Goal: Task Accomplishment & Management: Manage account settings

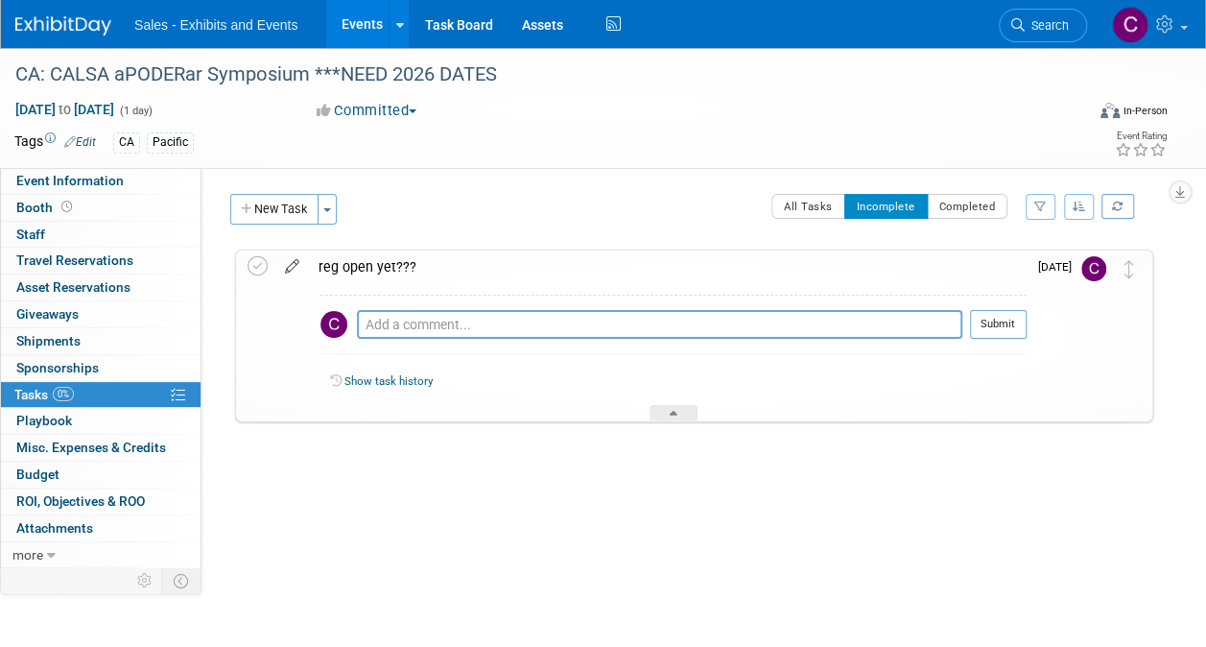
click at [297, 267] on icon at bounding box center [292, 262] width 34 height 24
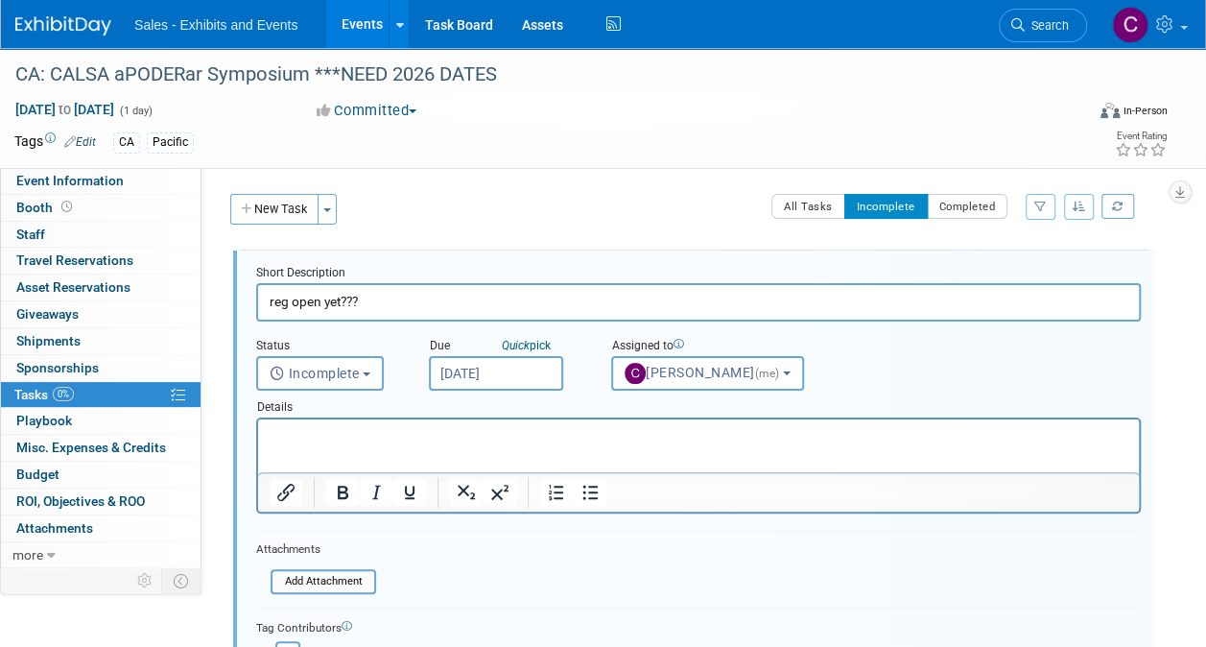
click at [532, 368] on input "[DATE]" at bounding box center [496, 373] width 134 height 35
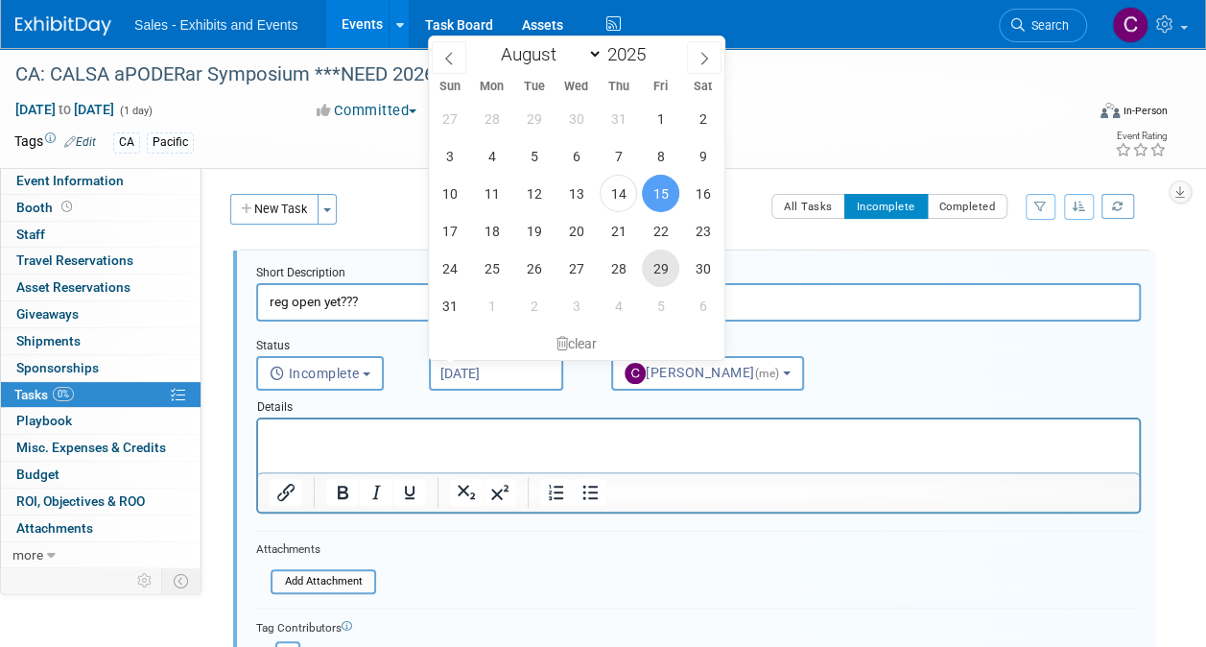
click at [661, 253] on span "29" at bounding box center [660, 268] width 37 height 37
type input "[DATE]"
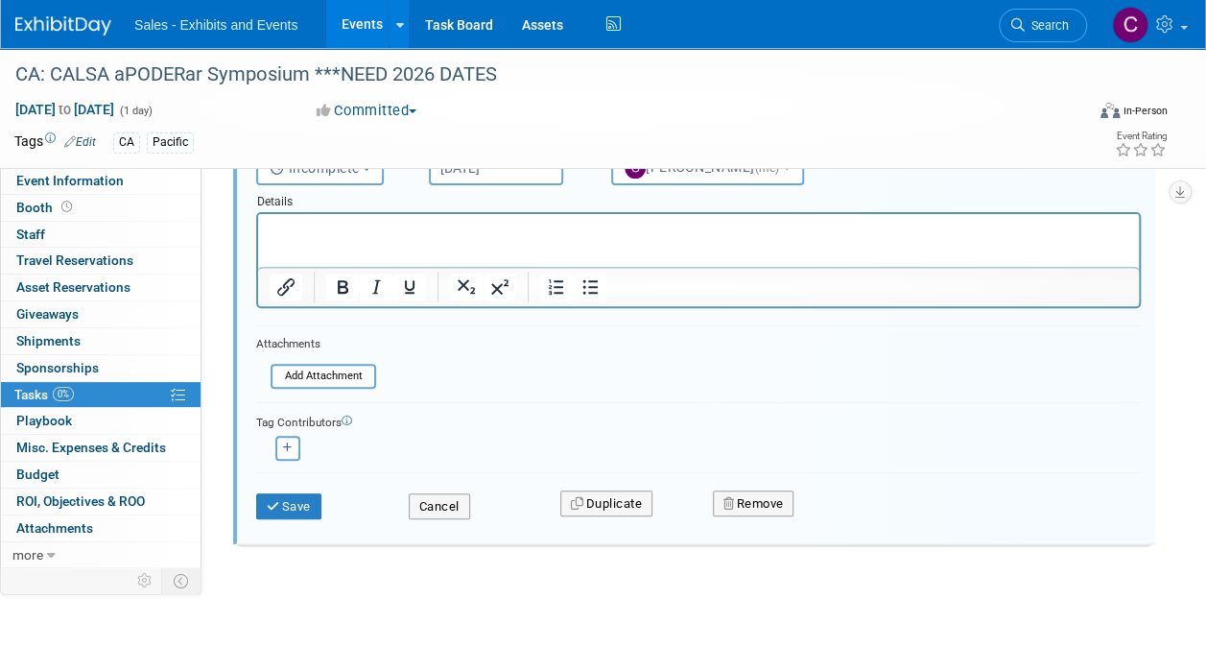
scroll to position [219, 0]
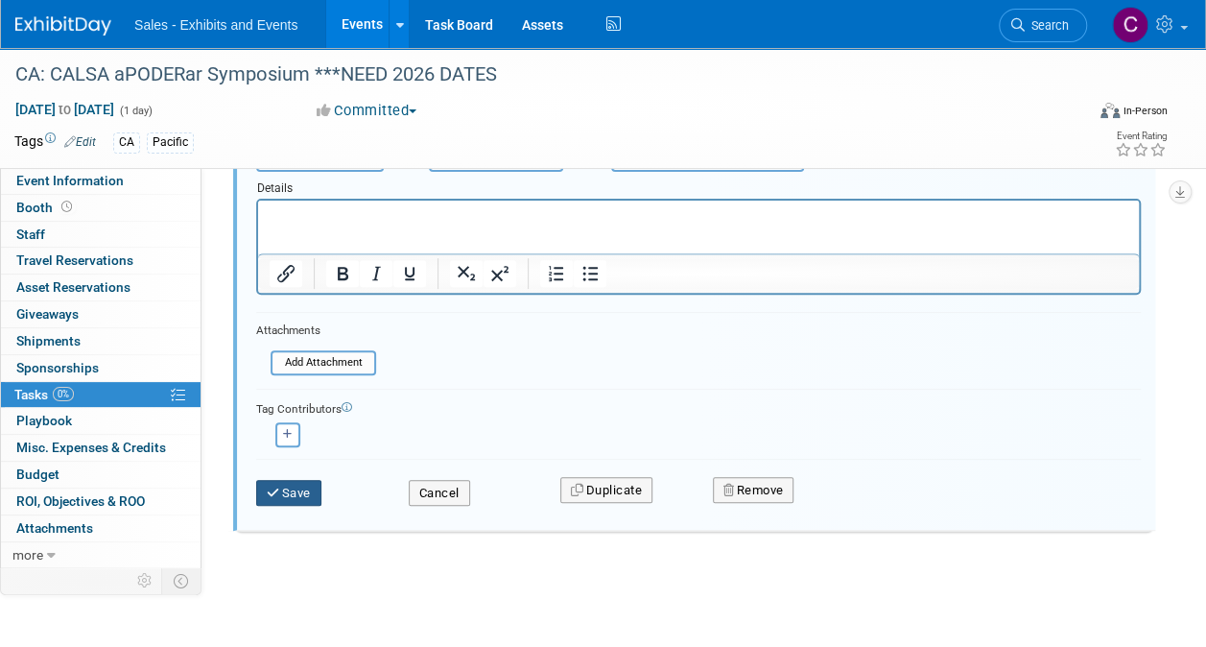
click at [317, 486] on button "Save" at bounding box center [288, 493] width 65 height 27
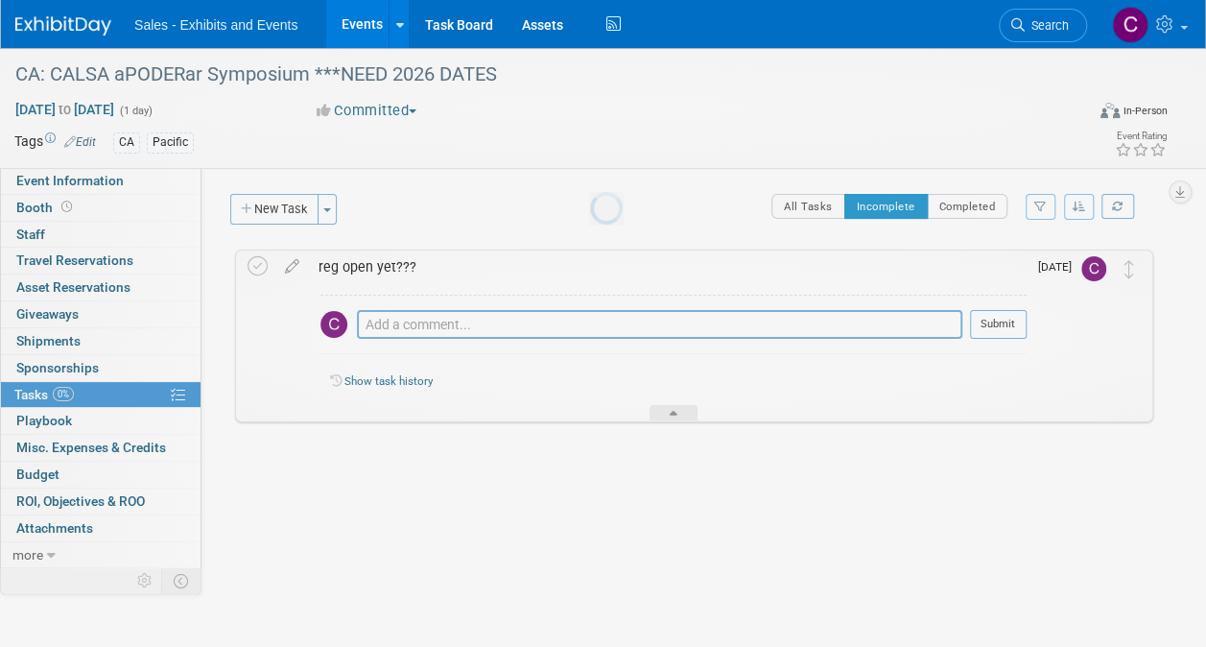
scroll to position [0, 0]
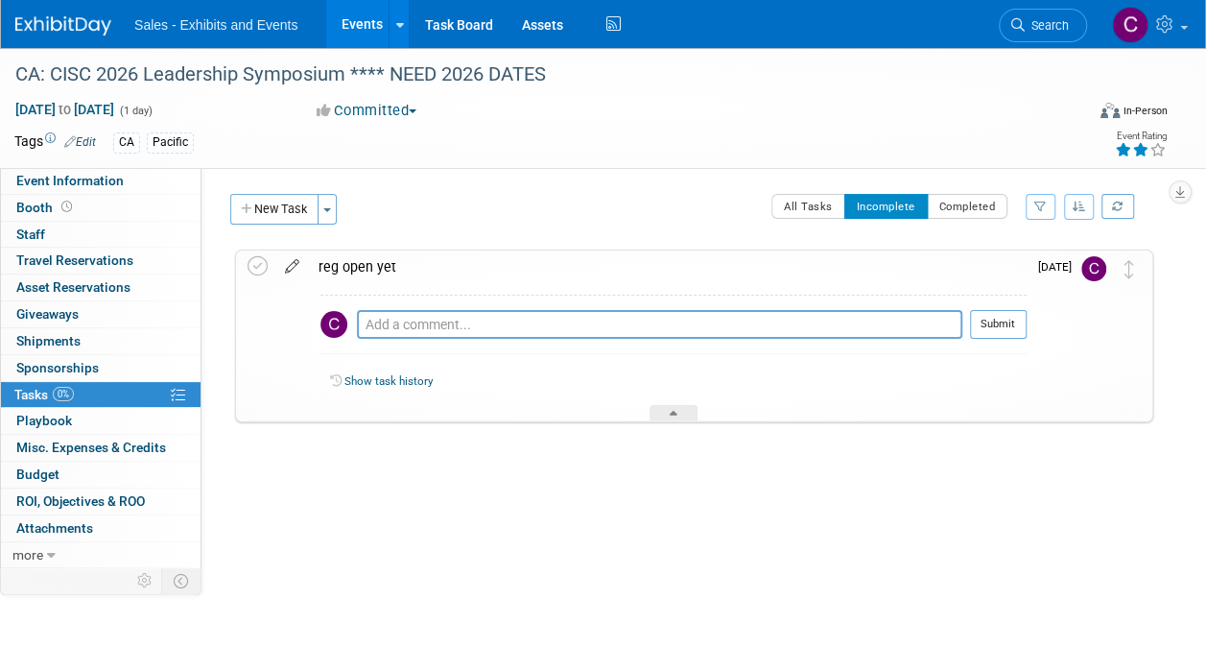
click at [296, 261] on icon at bounding box center [292, 262] width 34 height 24
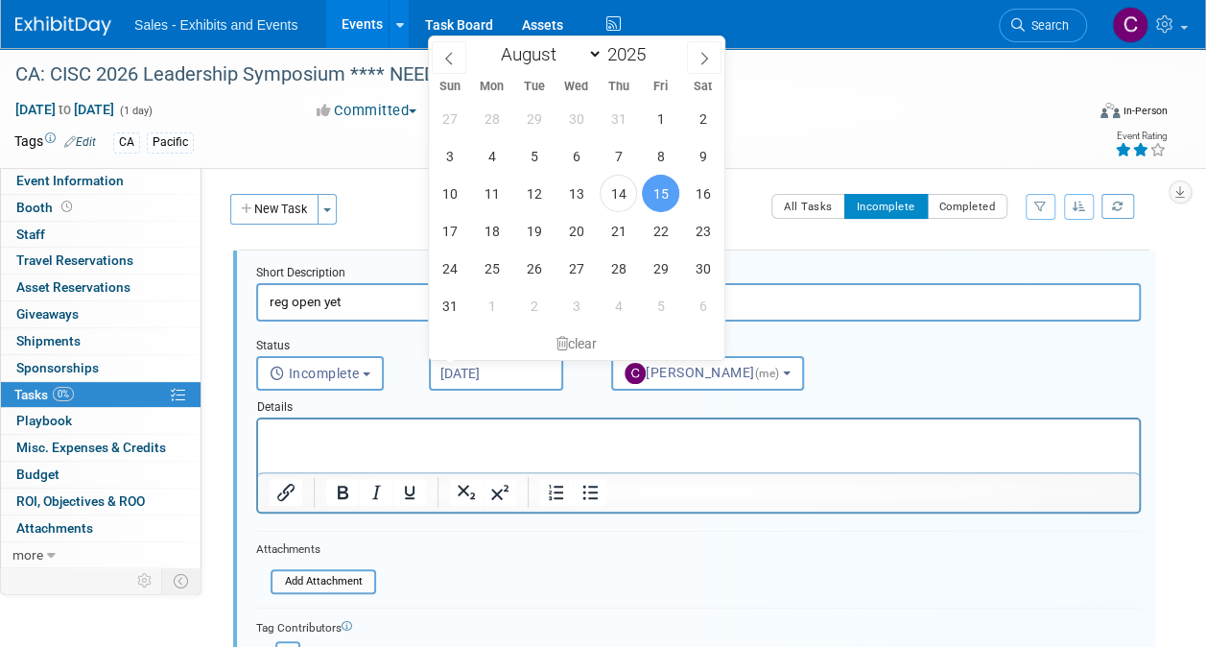
click at [488, 368] on input "Aug 15, 2025" at bounding box center [496, 373] width 134 height 35
click at [663, 271] on span "29" at bounding box center [660, 268] width 37 height 37
type input "[DATE]"
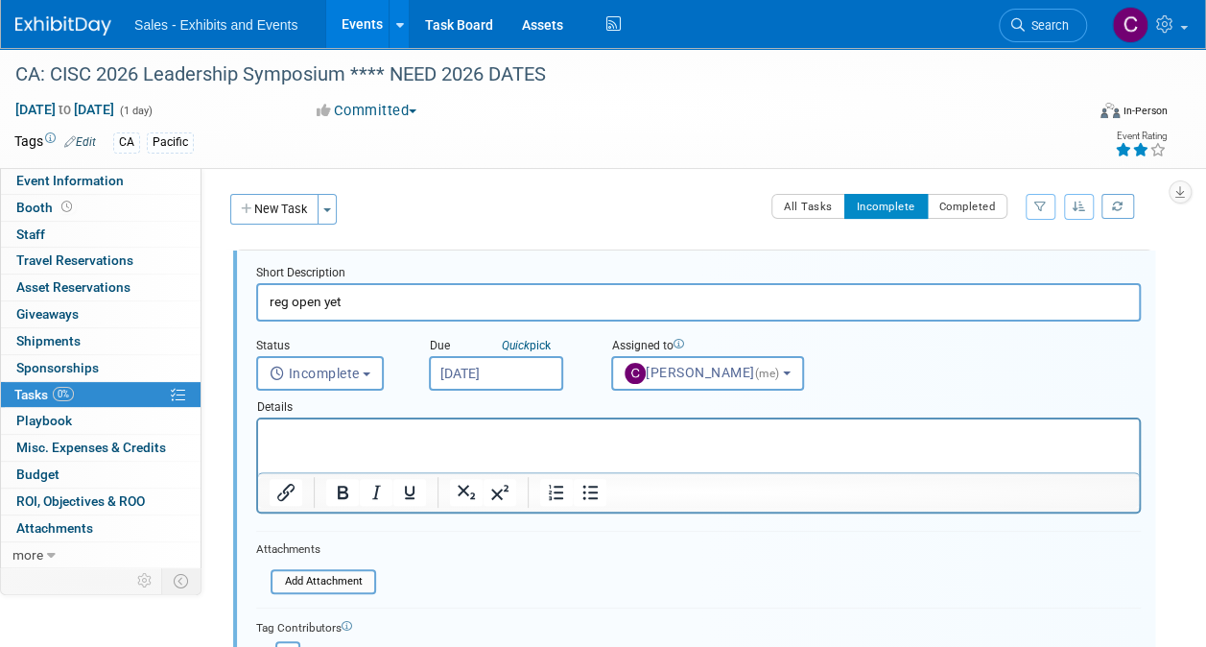
scroll to position [219, 0]
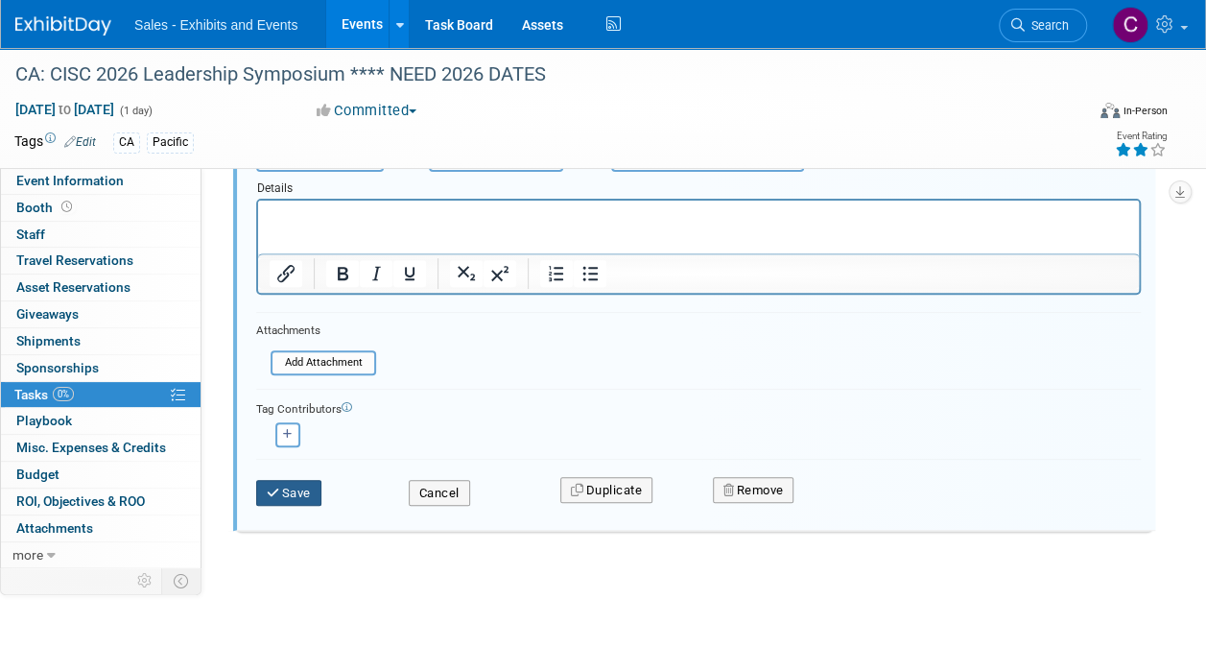
click at [292, 503] on button "Save" at bounding box center [288, 493] width 65 height 27
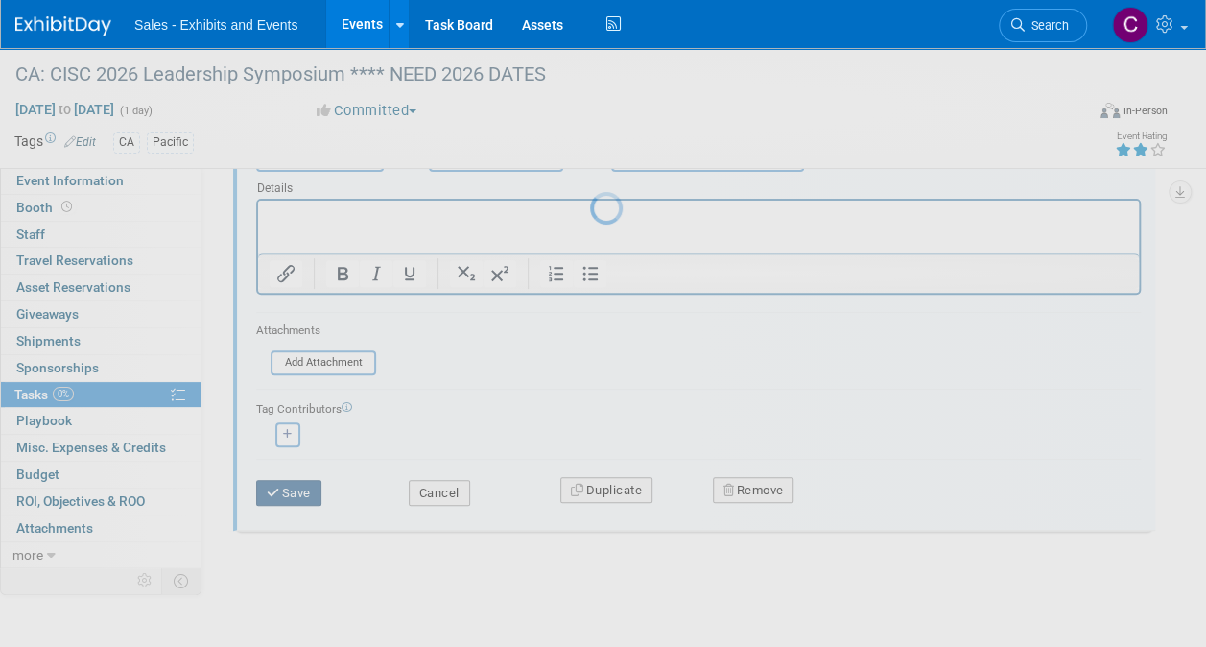
scroll to position [0, 0]
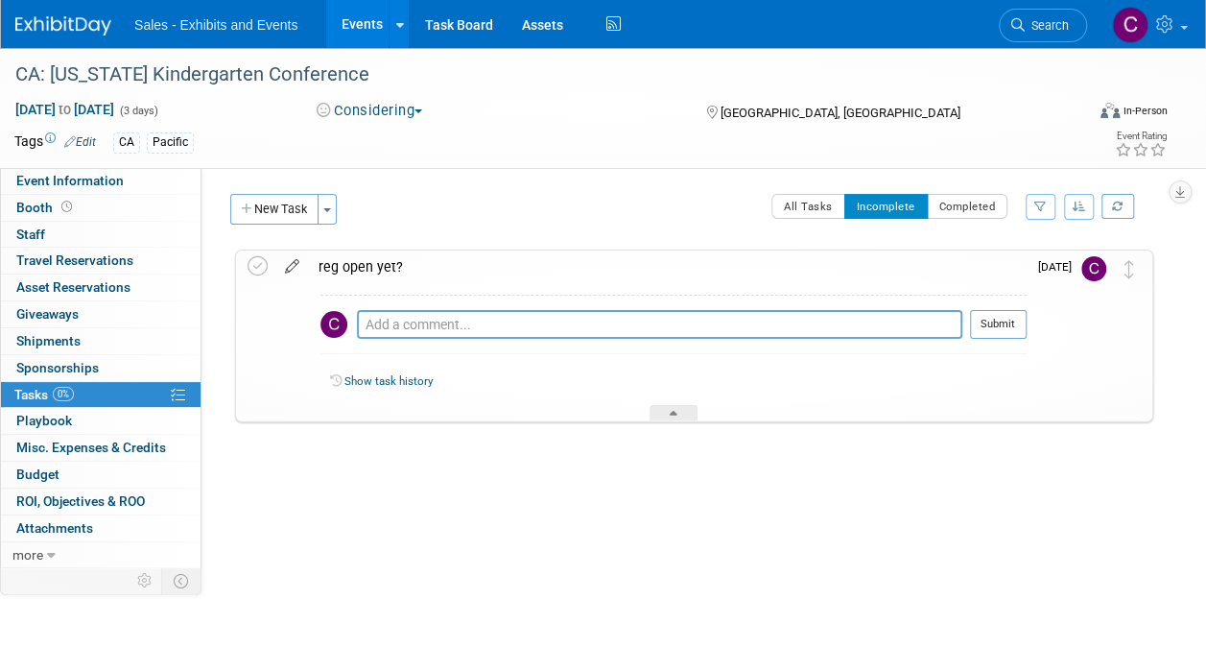
click at [292, 265] on icon at bounding box center [292, 262] width 34 height 24
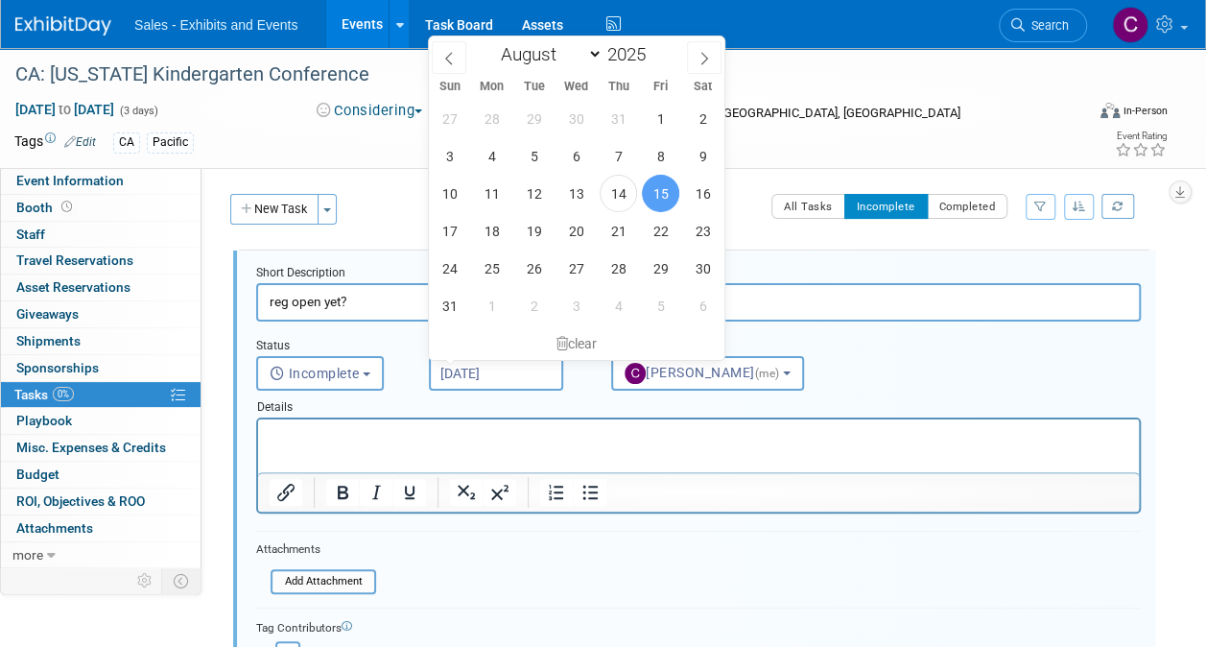
click at [501, 379] on input "[DATE]" at bounding box center [496, 373] width 134 height 35
click at [663, 271] on span "29" at bounding box center [660, 268] width 37 height 37
type input "[DATE]"
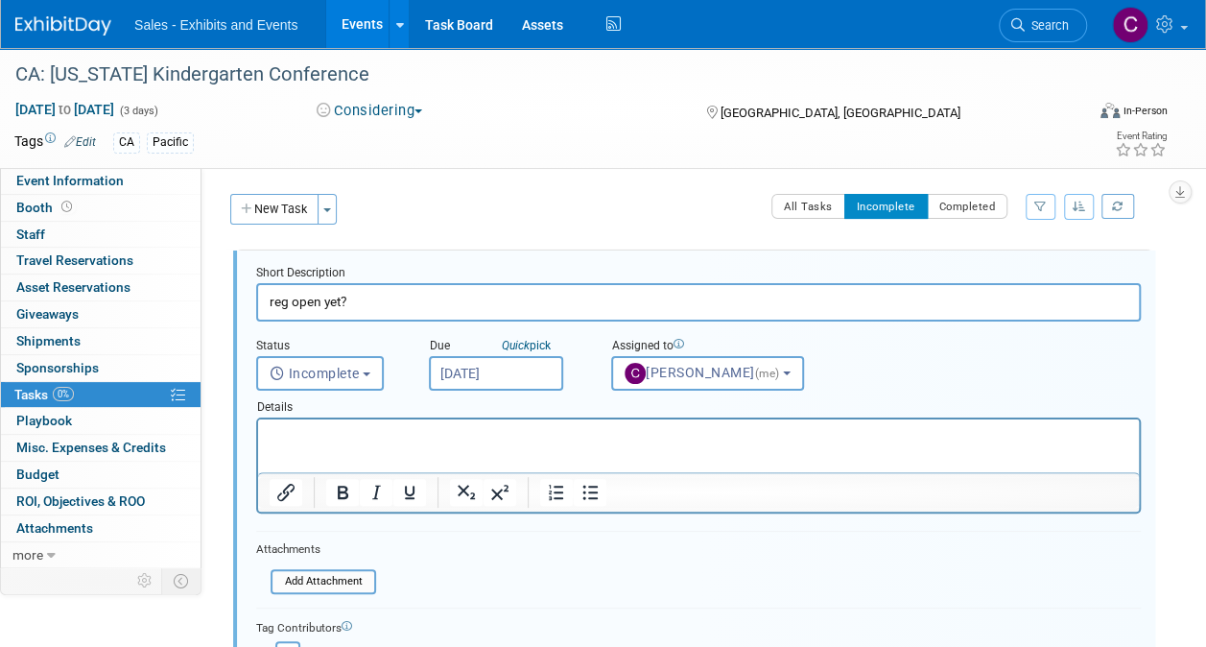
scroll to position [219, 0]
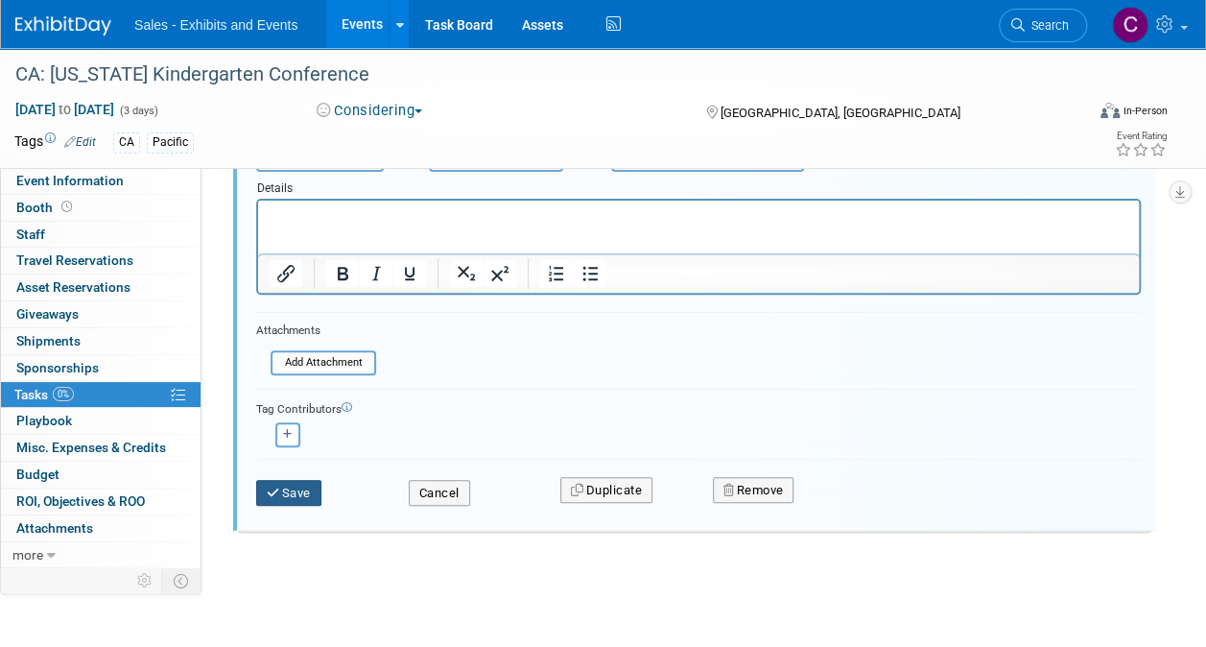
click at [306, 495] on button "Save" at bounding box center [288, 493] width 65 height 27
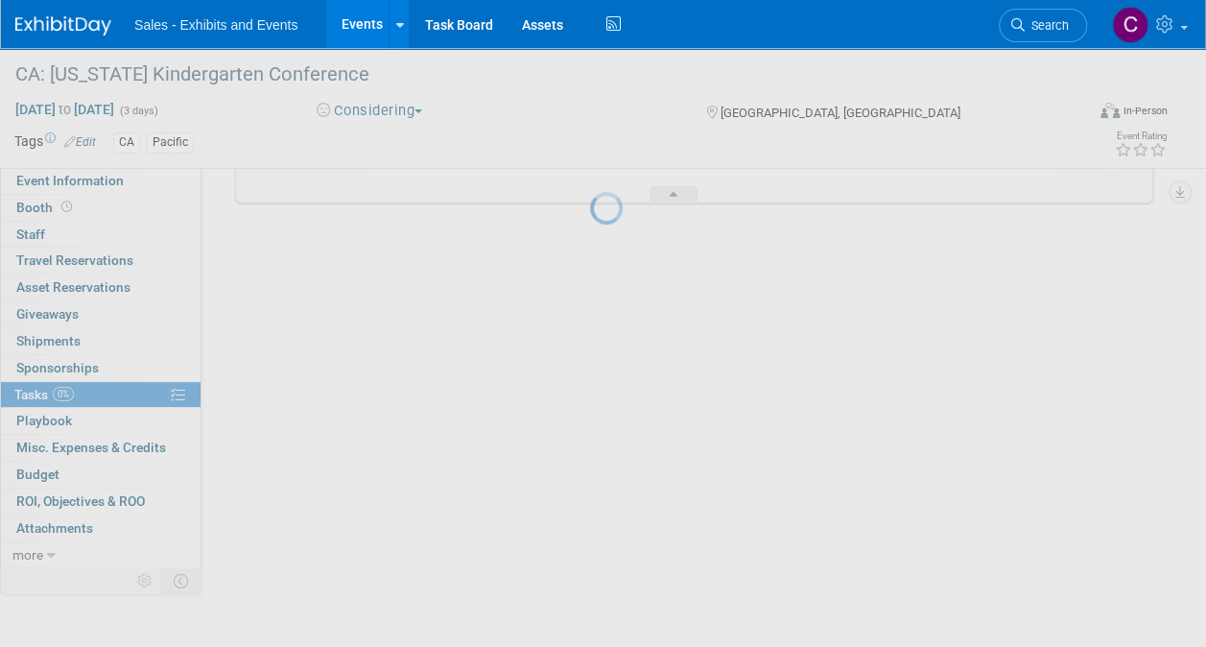
scroll to position [0, 0]
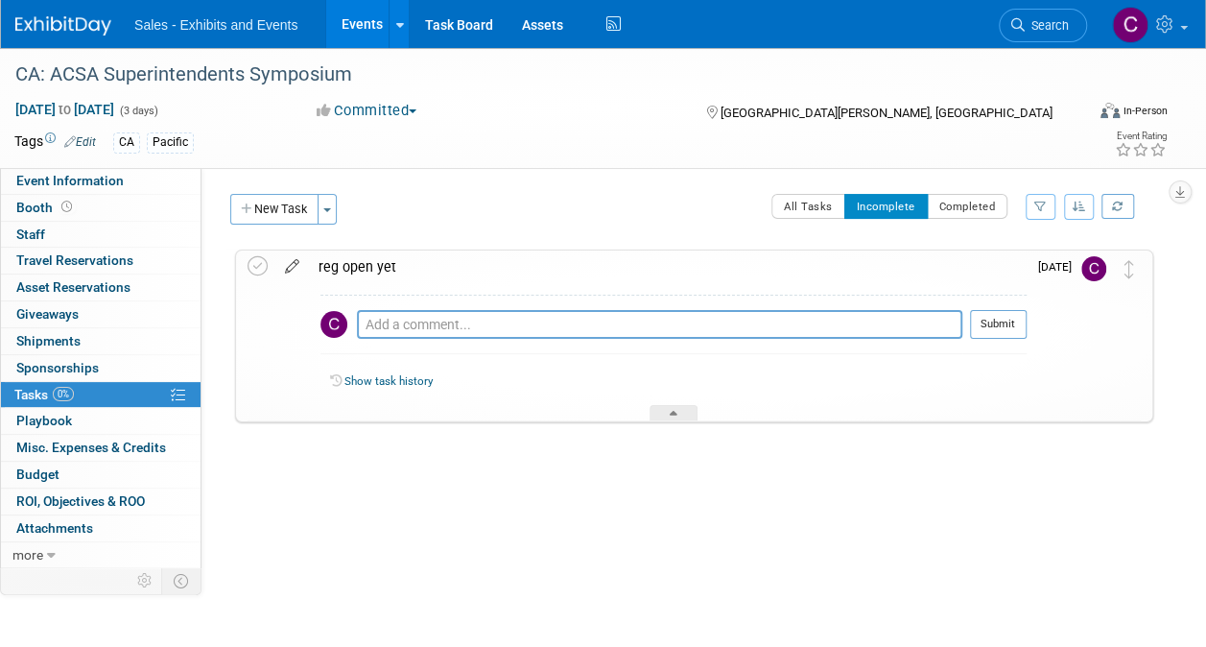
click at [294, 267] on icon at bounding box center [292, 262] width 34 height 24
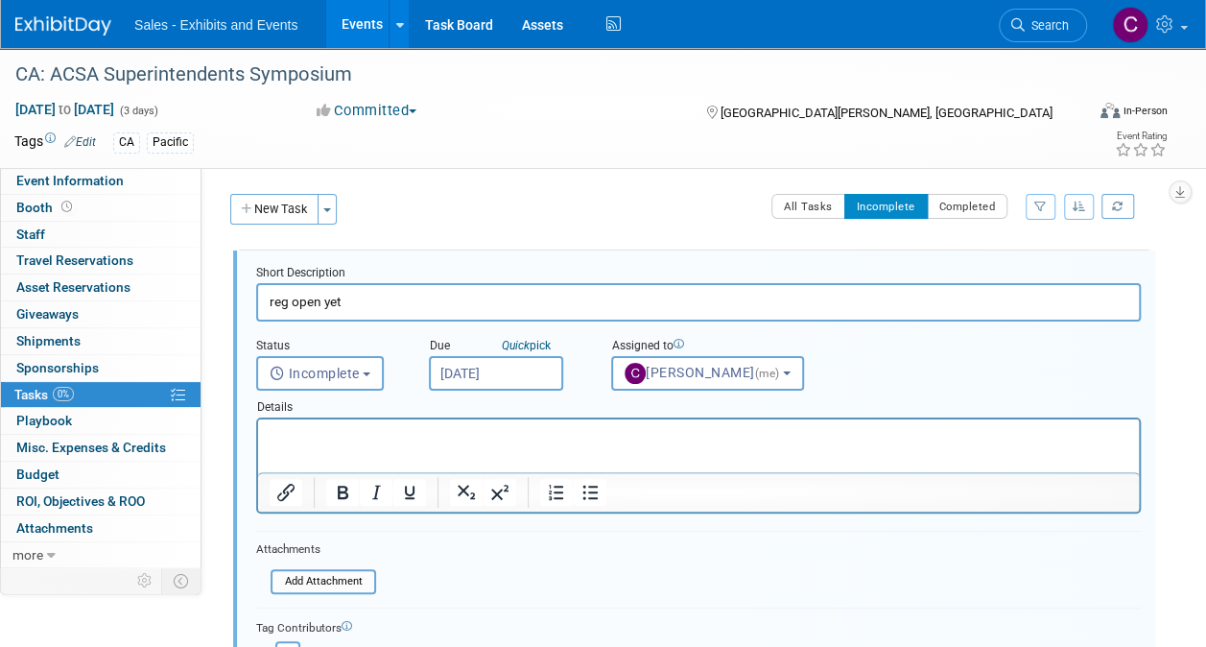
click at [470, 374] on input "[DATE]" at bounding box center [496, 373] width 134 height 35
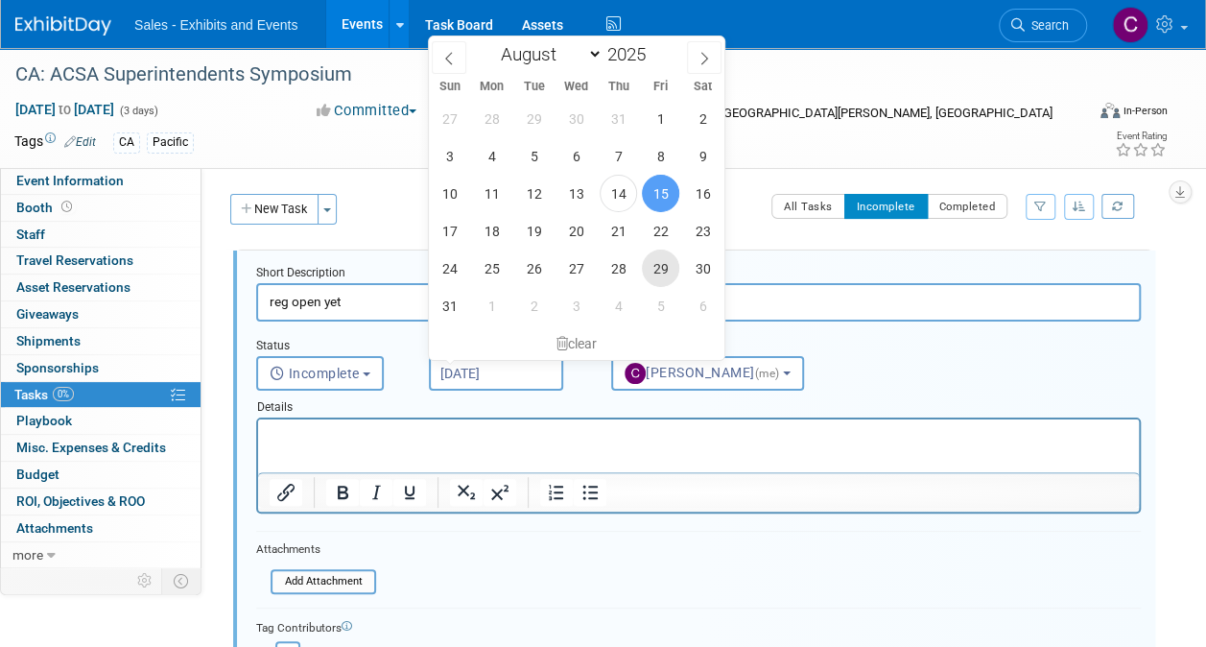
click at [670, 267] on span "29" at bounding box center [660, 268] width 37 height 37
type input "[DATE]"
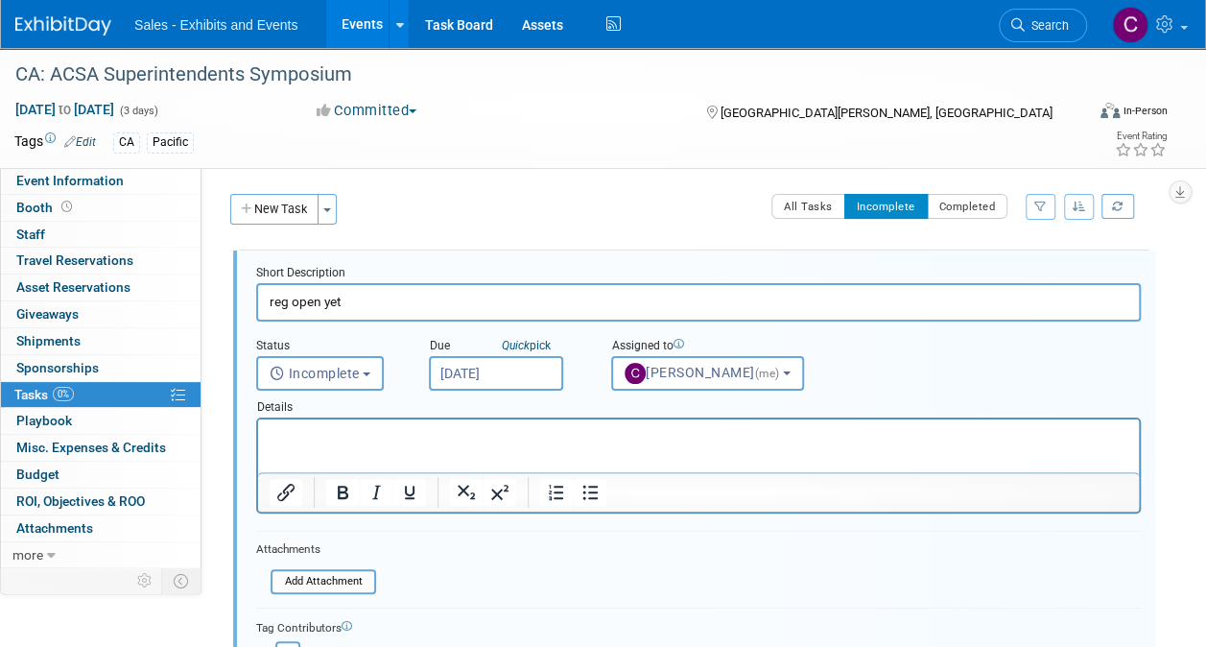
scroll to position [219, 0]
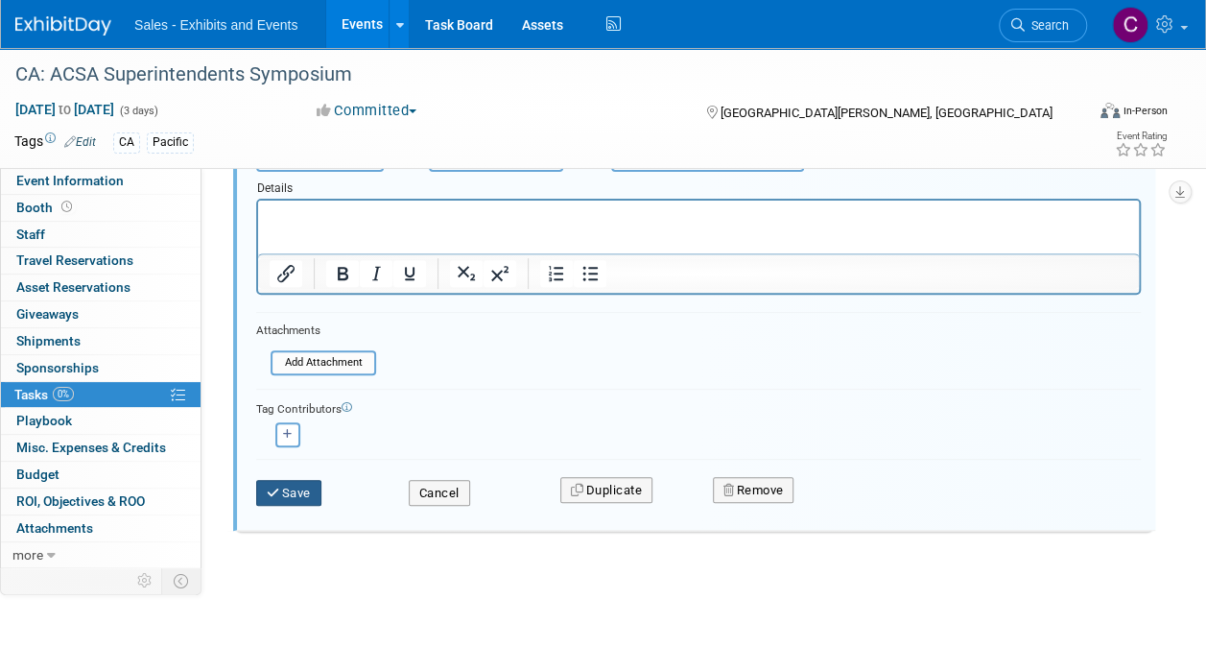
click at [291, 487] on button "Save" at bounding box center [288, 493] width 65 height 27
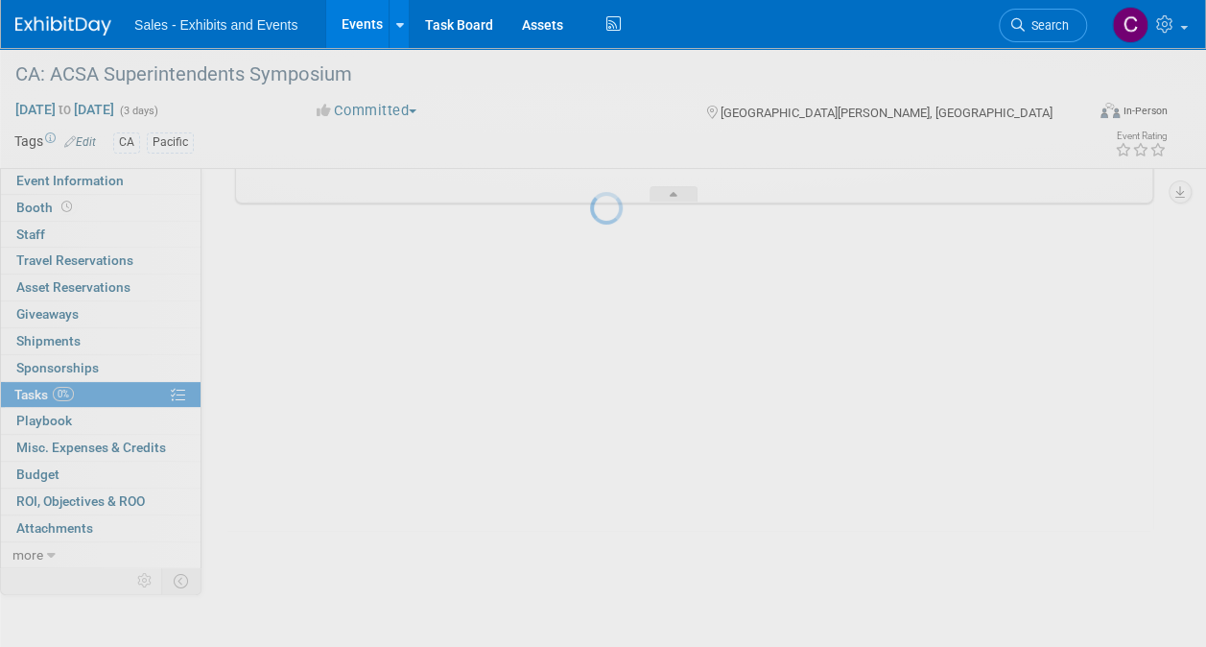
scroll to position [0, 0]
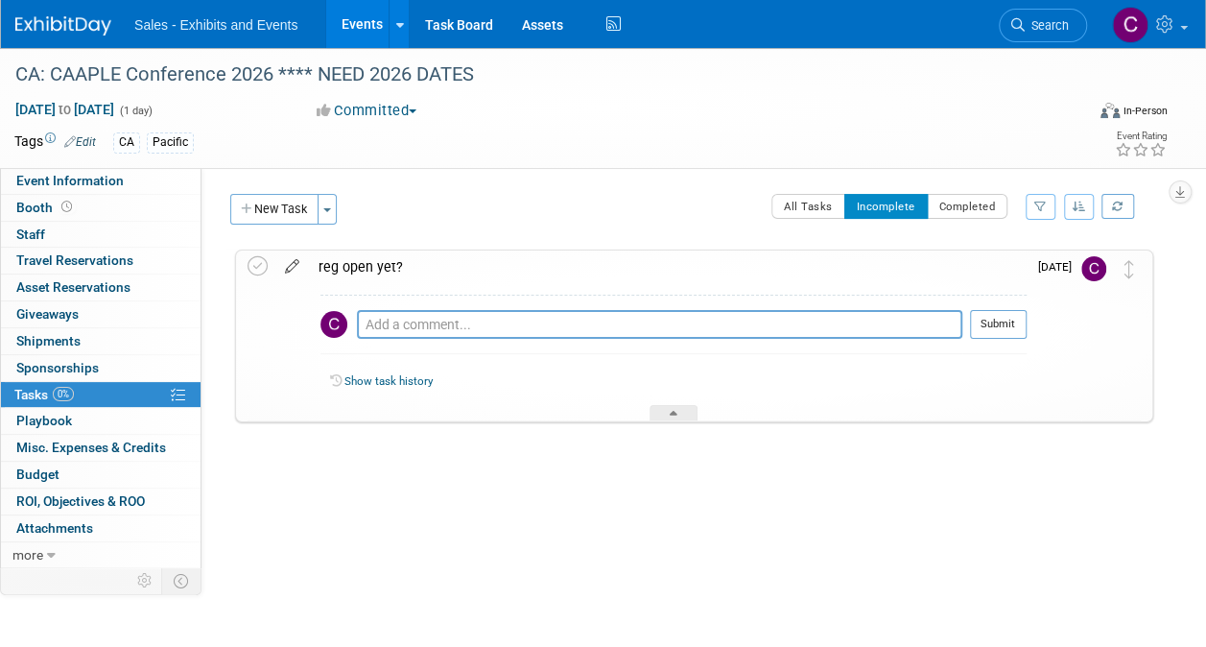
click at [300, 260] on icon at bounding box center [292, 262] width 34 height 24
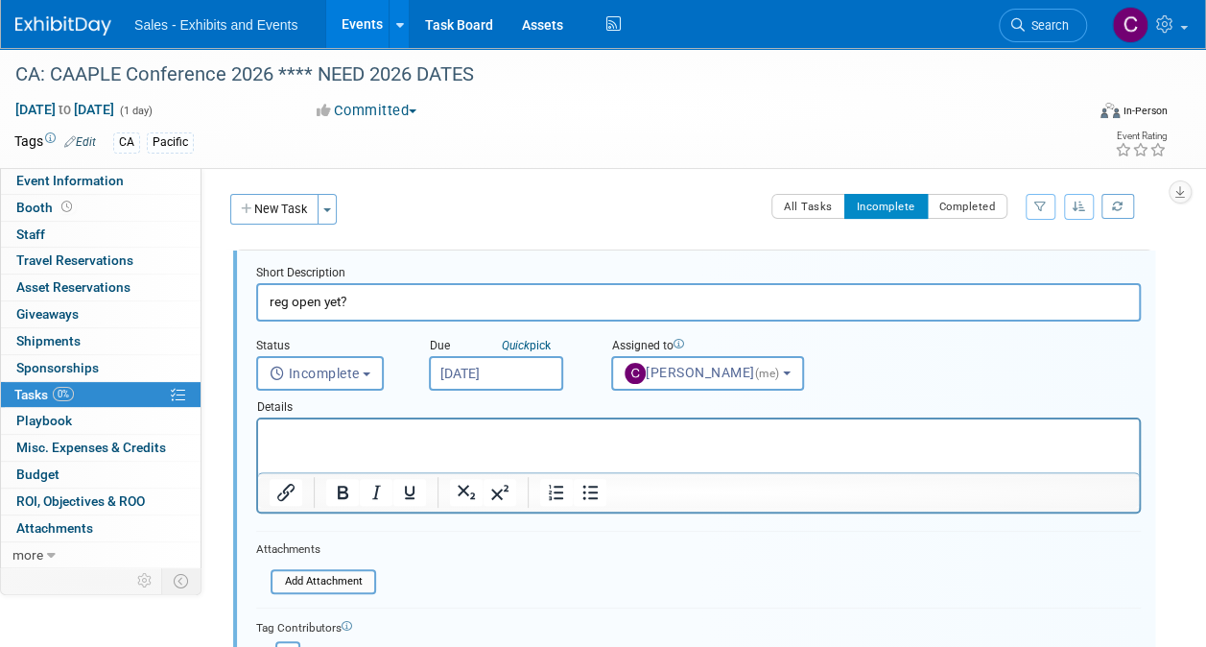
click at [469, 382] on input "[DATE]" at bounding box center [496, 373] width 134 height 35
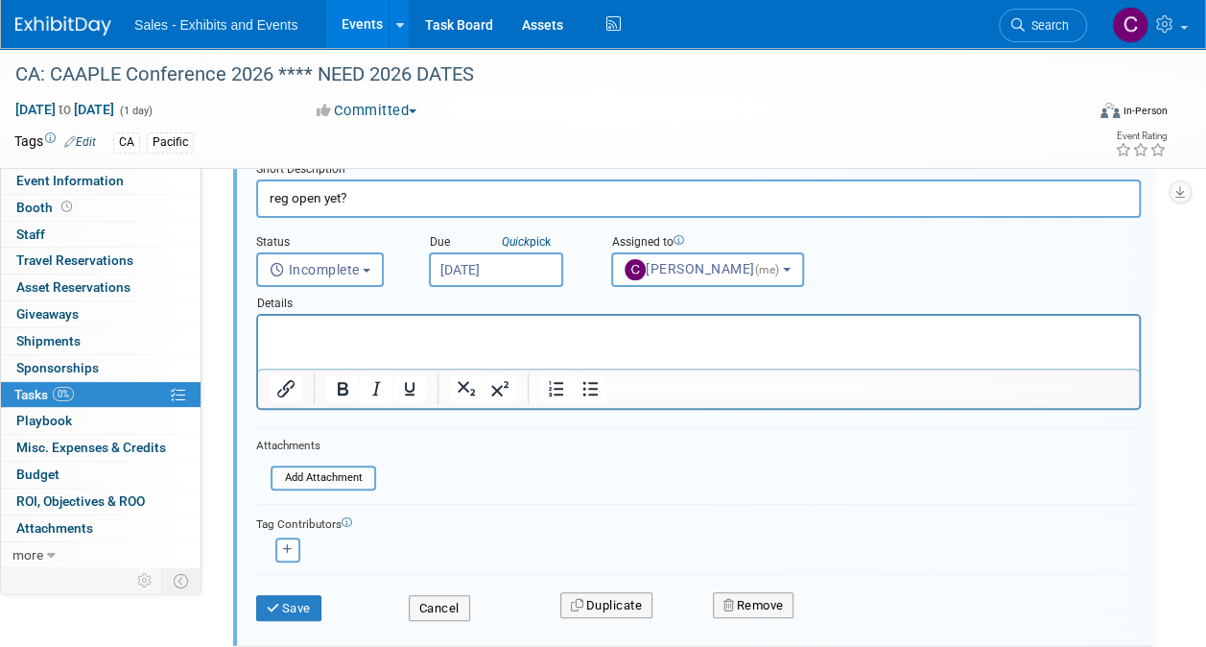
scroll to position [219, 0]
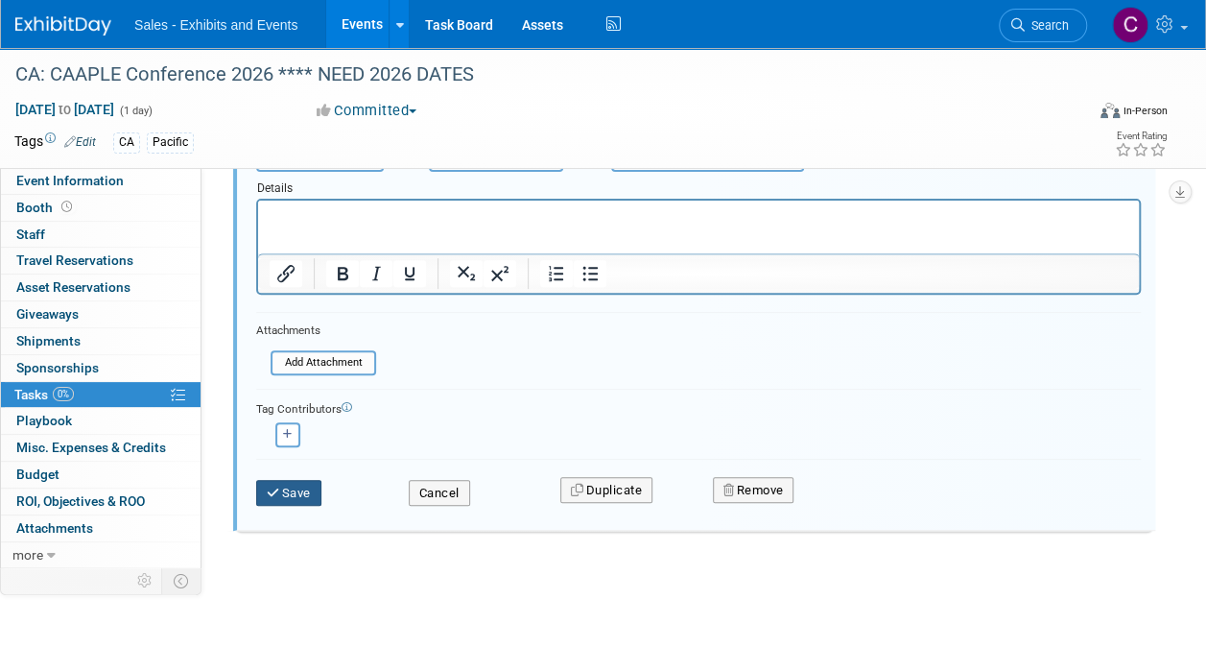
click at [289, 495] on button "Save" at bounding box center [288, 493] width 65 height 27
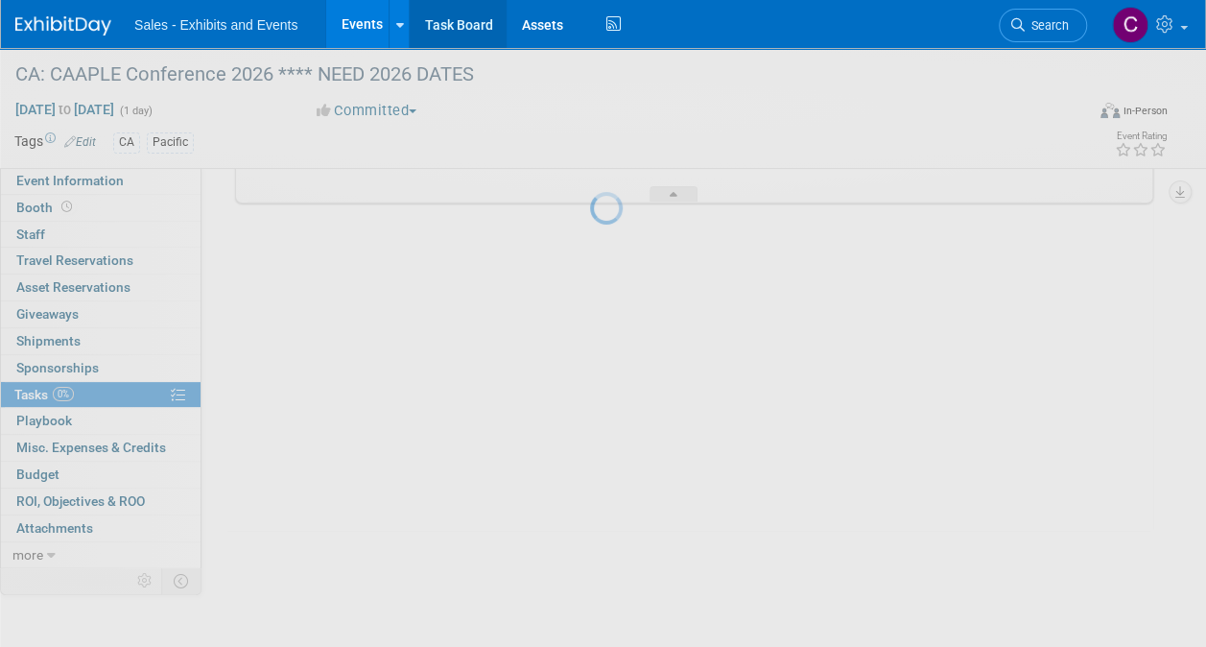
scroll to position [0, 0]
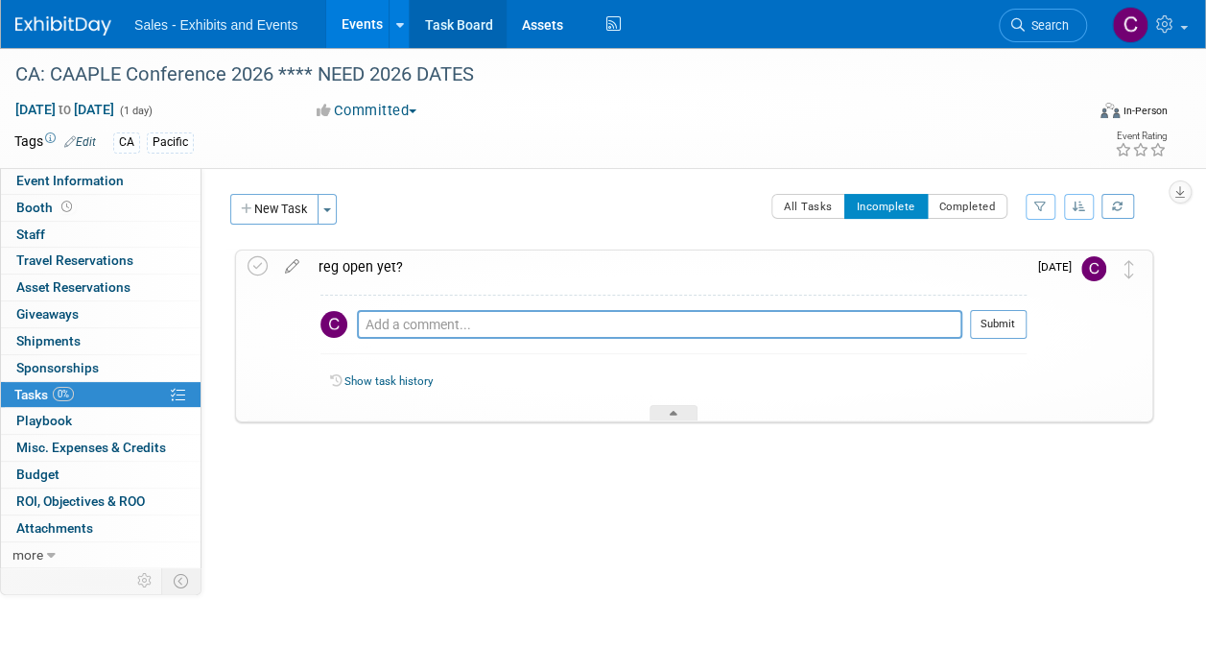
click at [453, 29] on link "Task Board" at bounding box center [458, 24] width 97 height 48
